Goal: Task Accomplishment & Management: Manage account settings

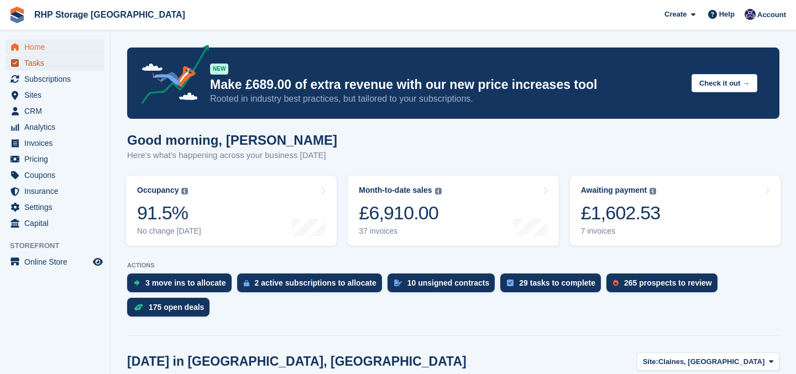
click at [30, 69] on span "Tasks" at bounding box center [57, 62] width 66 height 15
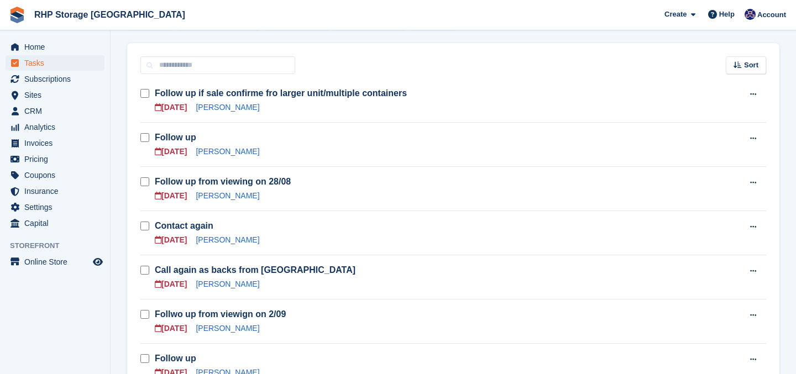
scroll to position [150, 0]
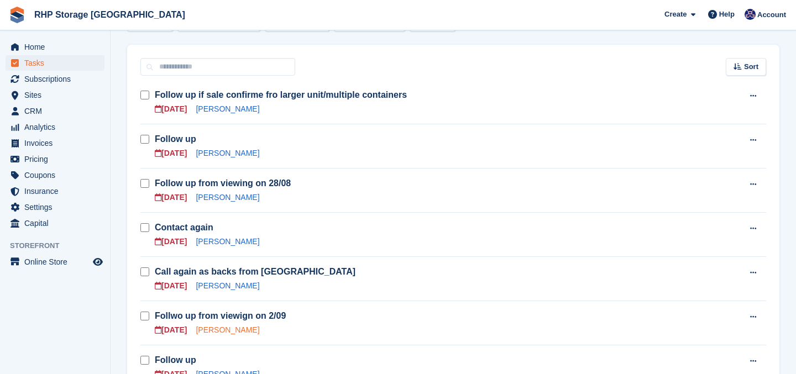
click at [228, 328] on link "Bernard Mills" at bounding box center [228, 329] width 64 height 9
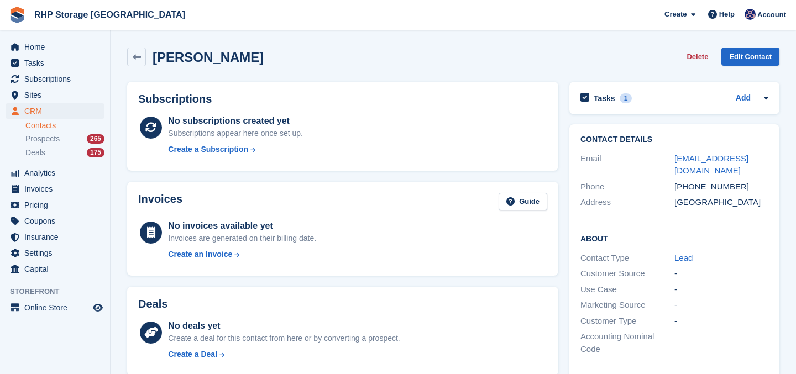
click at [706, 181] on div "+447767692957" at bounding box center [721, 187] width 94 height 13
copy div "+447767692957"
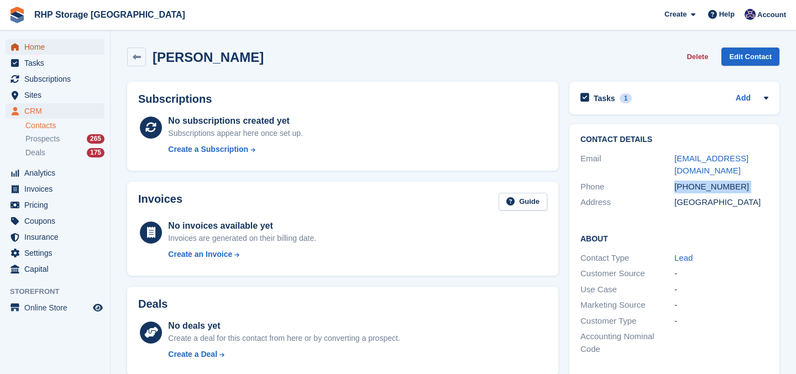
click at [45, 41] on span "Home" at bounding box center [57, 46] width 66 height 15
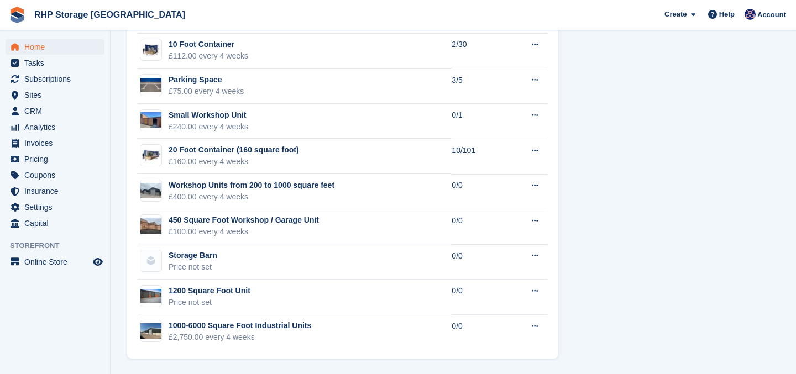
scroll to position [703, 0]
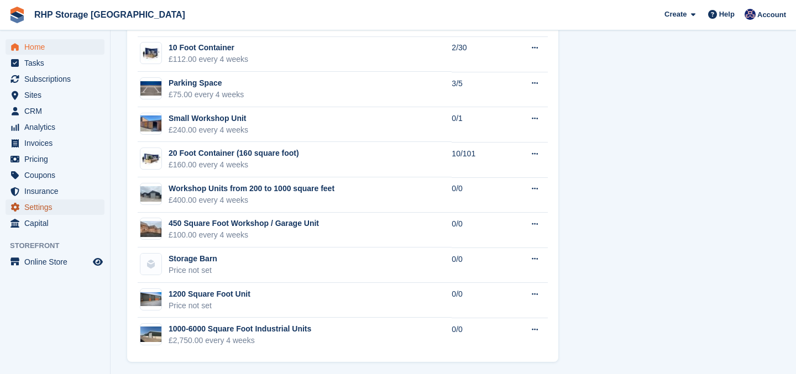
click at [41, 204] on span "Settings" at bounding box center [57, 206] width 66 height 15
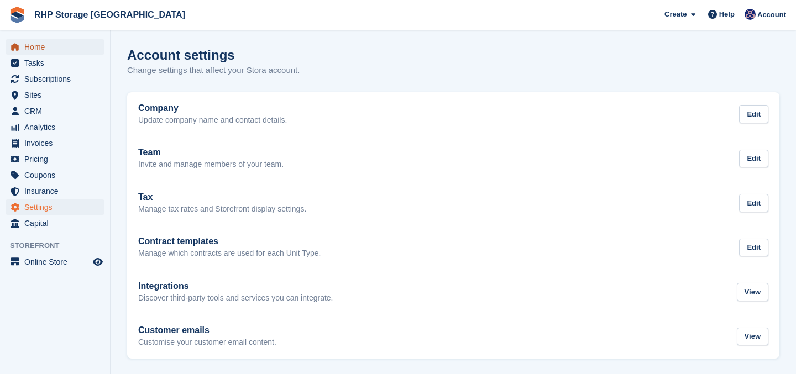
click at [23, 46] on link "Home" at bounding box center [55, 46] width 99 height 15
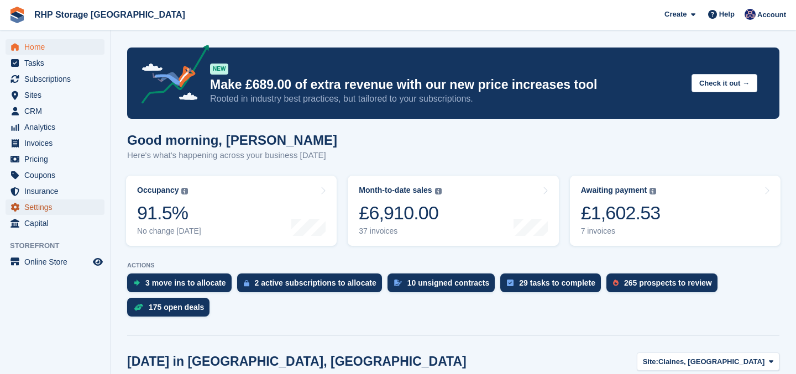
click at [48, 209] on span "Settings" at bounding box center [57, 206] width 66 height 15
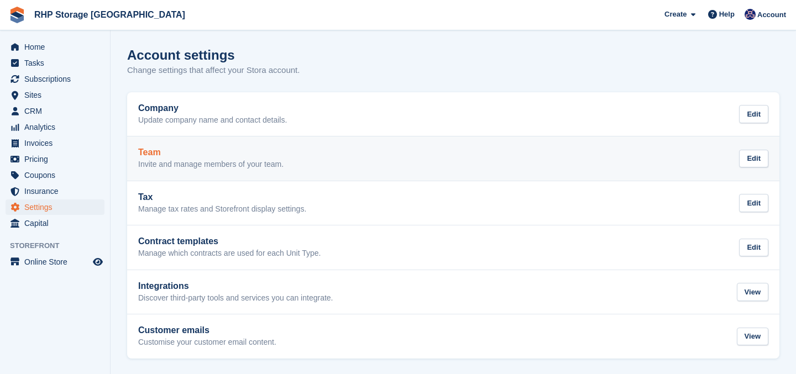
scroll to position [1, 0]
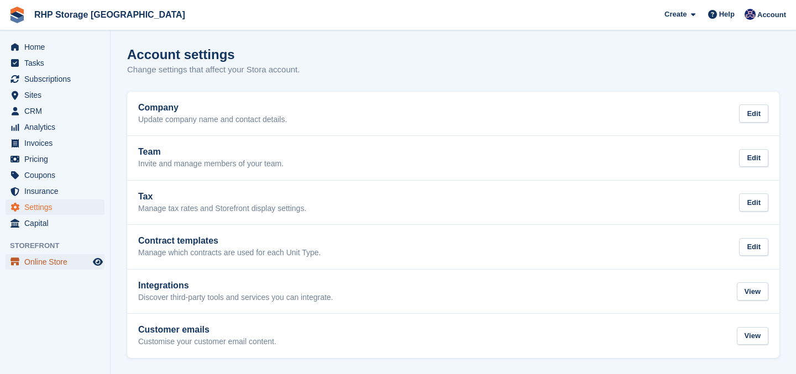
click at [62, 259] on span "Online Store" at bounding box center [57, 261] width 66 height 15
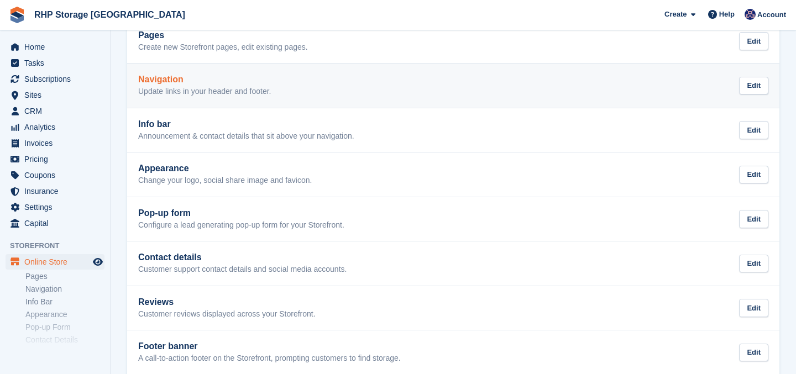
scroll to position [82, 0]
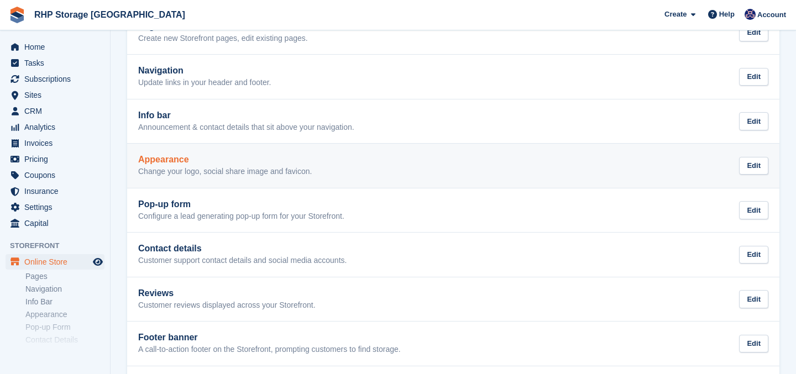
click at [191, 173] on p "Change your logo, social share image and favicon." at bounding box center [224, 172] width 173 height 10
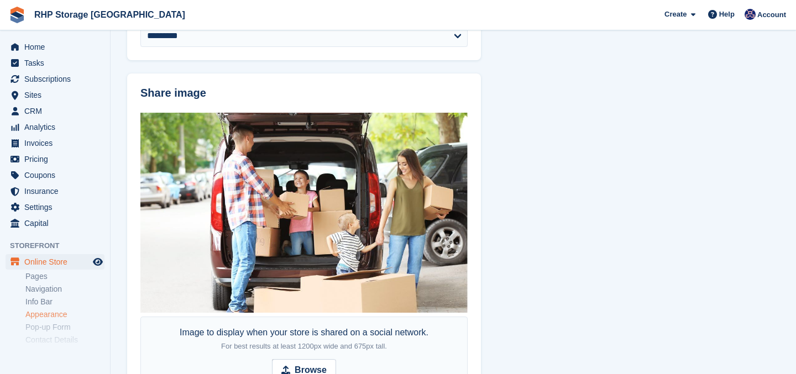
scroll to position [753, 0]
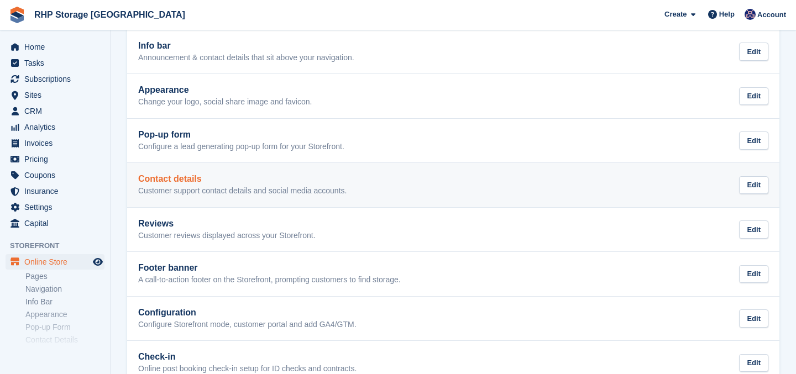
scroll to position [152, 0]
click at [206, 184] on div "Contact details Customer support contact details and social media accounts." at bounding box center [242, 184] width 208 height 22
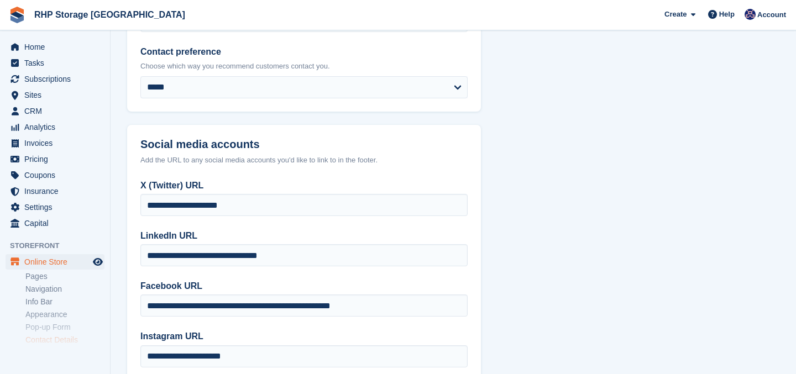
scroll to position [259, 0]
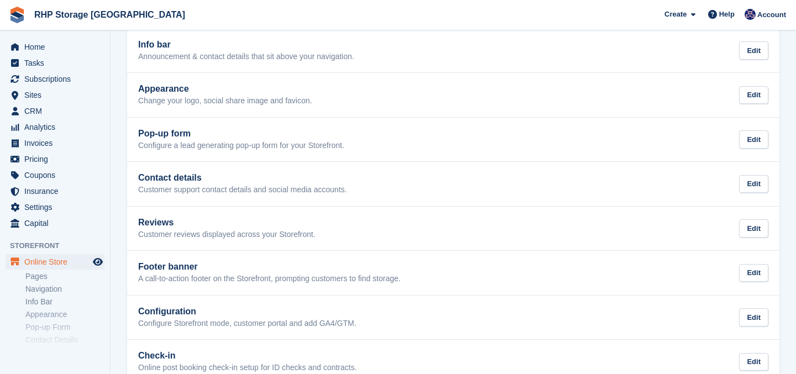
scroll to position [178, 0]
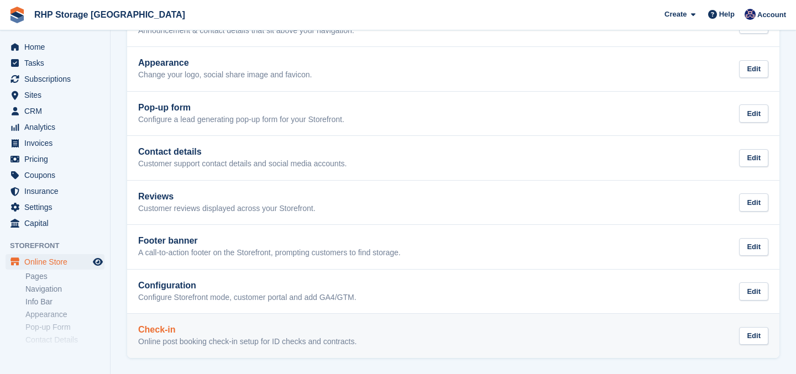
click at [225, 334] on h2 "Check-in" at bounding box center [247, 330] width 218 height 10
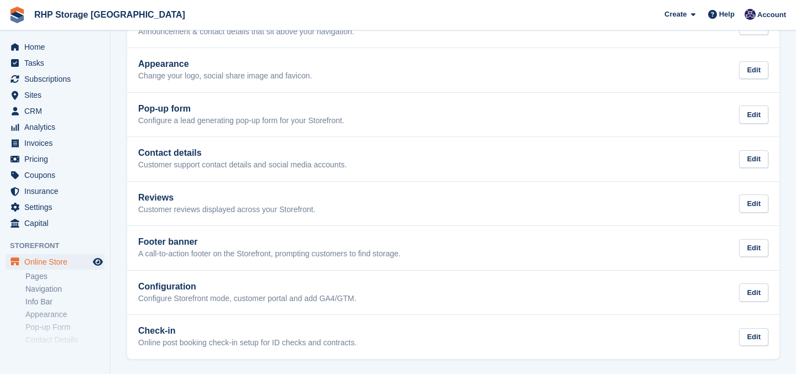
scroll to position [178, 0]
click at [15, 43] on icon "menu" at bounding box center [15, 47] width 8 height 8
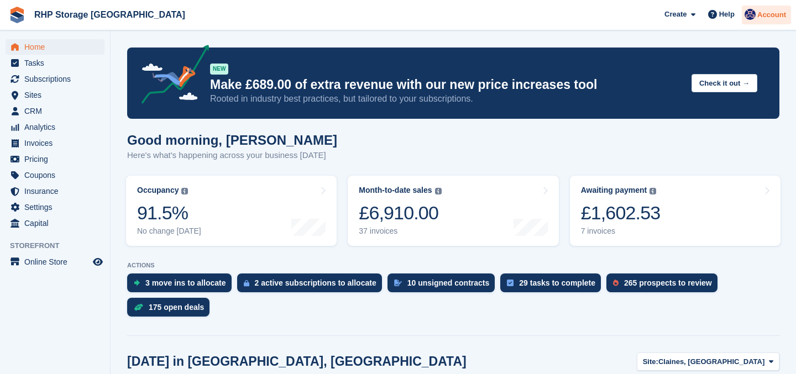
click at [757, 17] on span "Account" at bounding box center [771, 14] width 29 height 11
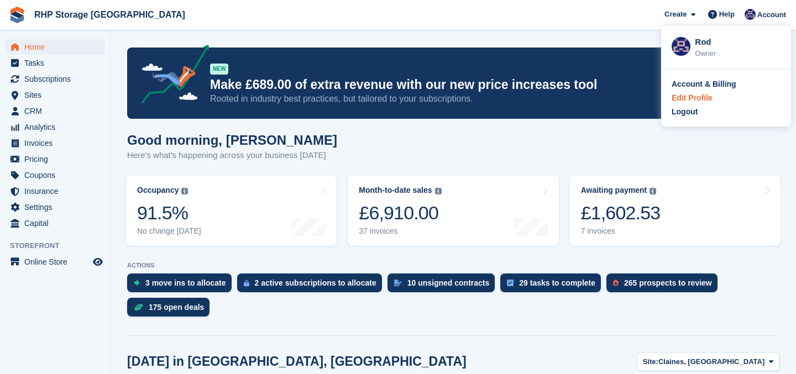
click at [681, 97] on div "Edit Profile" at bounding box center [691, 98] width 41 height 12
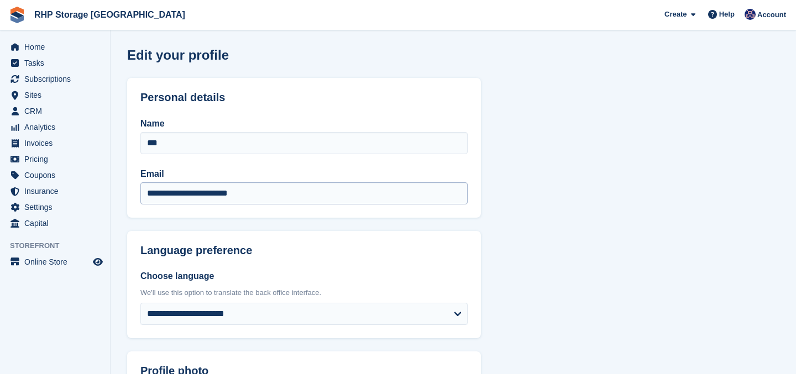
click at [204, 192] on input "**********" at bounding box center [303, 193] width 327 height 22
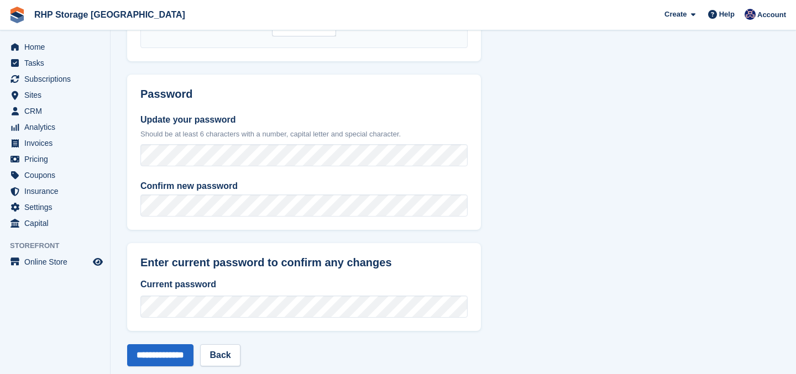
scroll to position [455, 0]
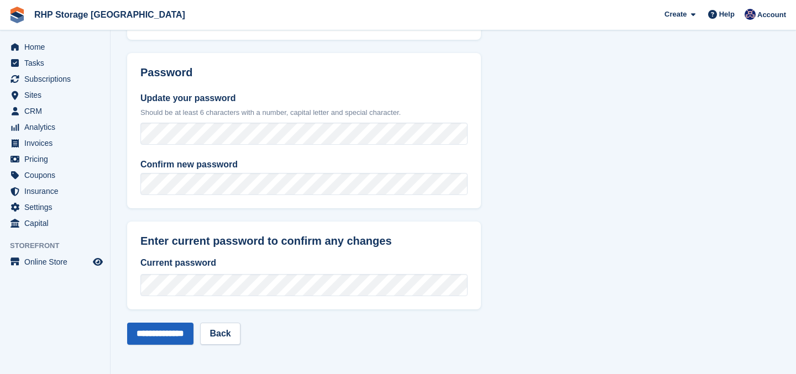
type input "**********"
click at [159, 343] on input "**********" at bounding box center [160, 334] width 66 height 22
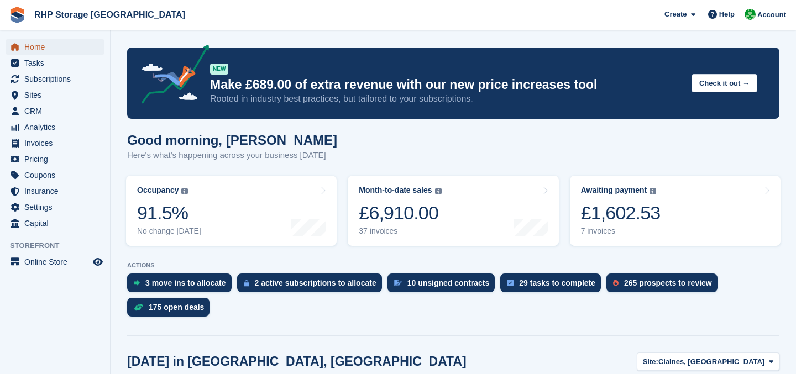
click at [53, 48] on span "Home" at bounding box center [57, 46] width 66 height 15
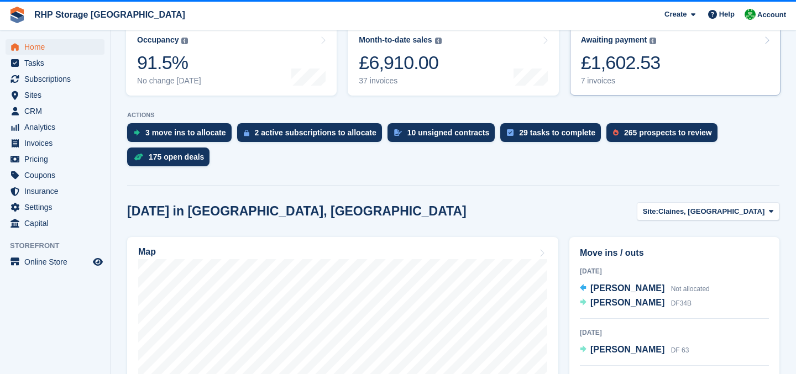
scroll to position [138, 0]
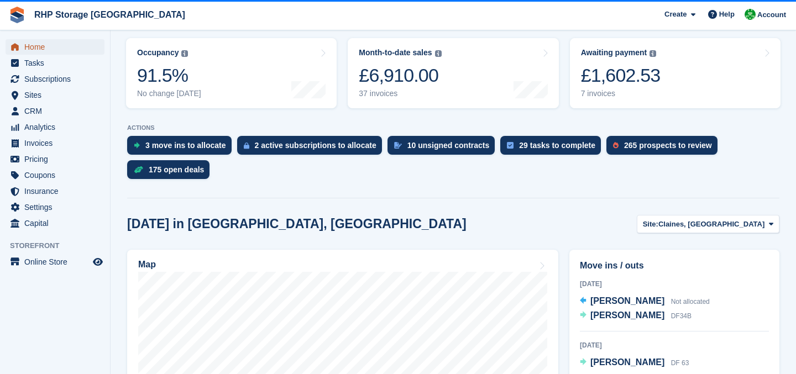
click at [37, 45] on span "Home" at bounding box center [57, 46] width 66 height 15
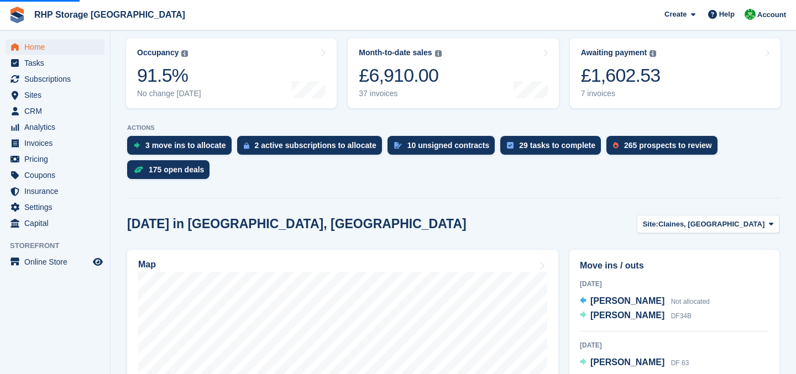
scroll to position [0, 0]
